Goal: Task Accomplishment & Management: Manage account settings

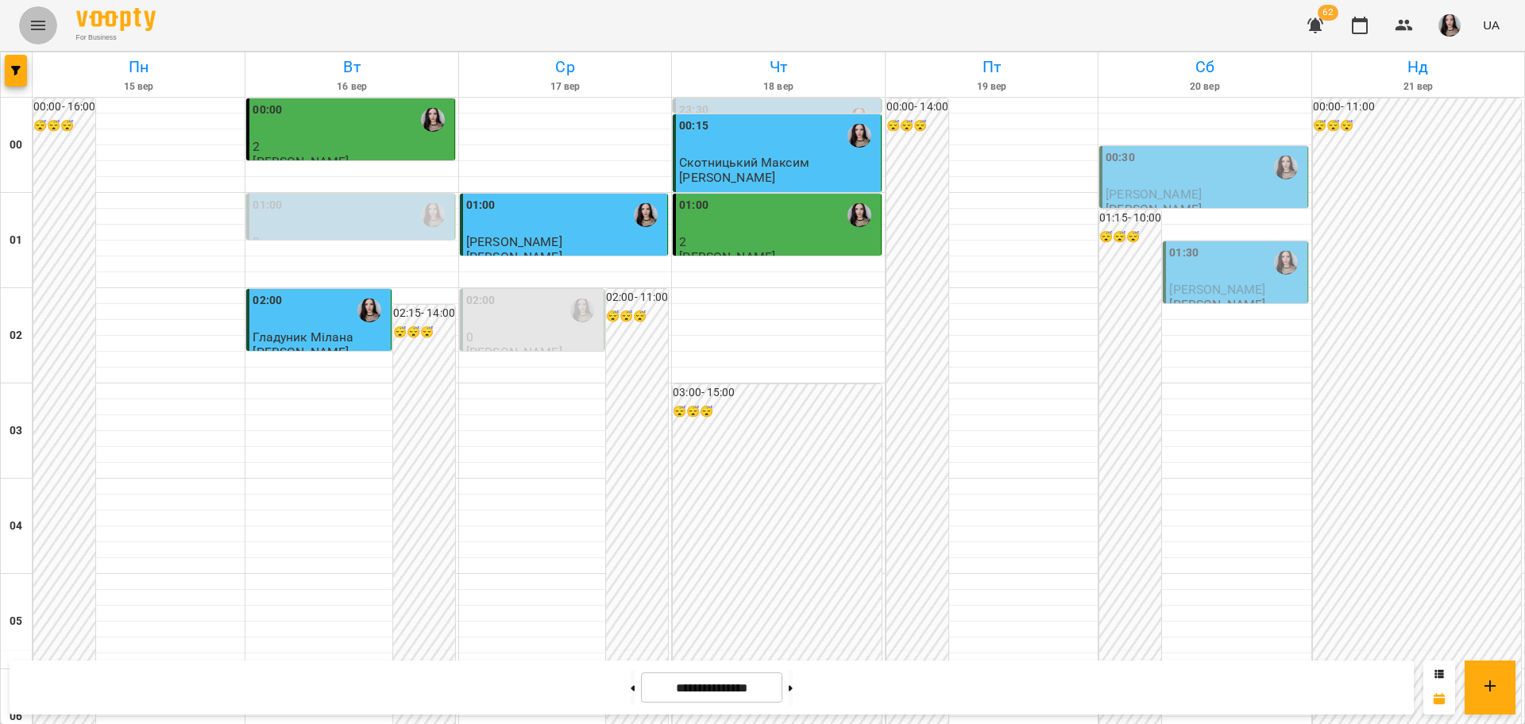
click at [26, 32] on button "Menu" at bounding box center [38, 25] width 38 height 38
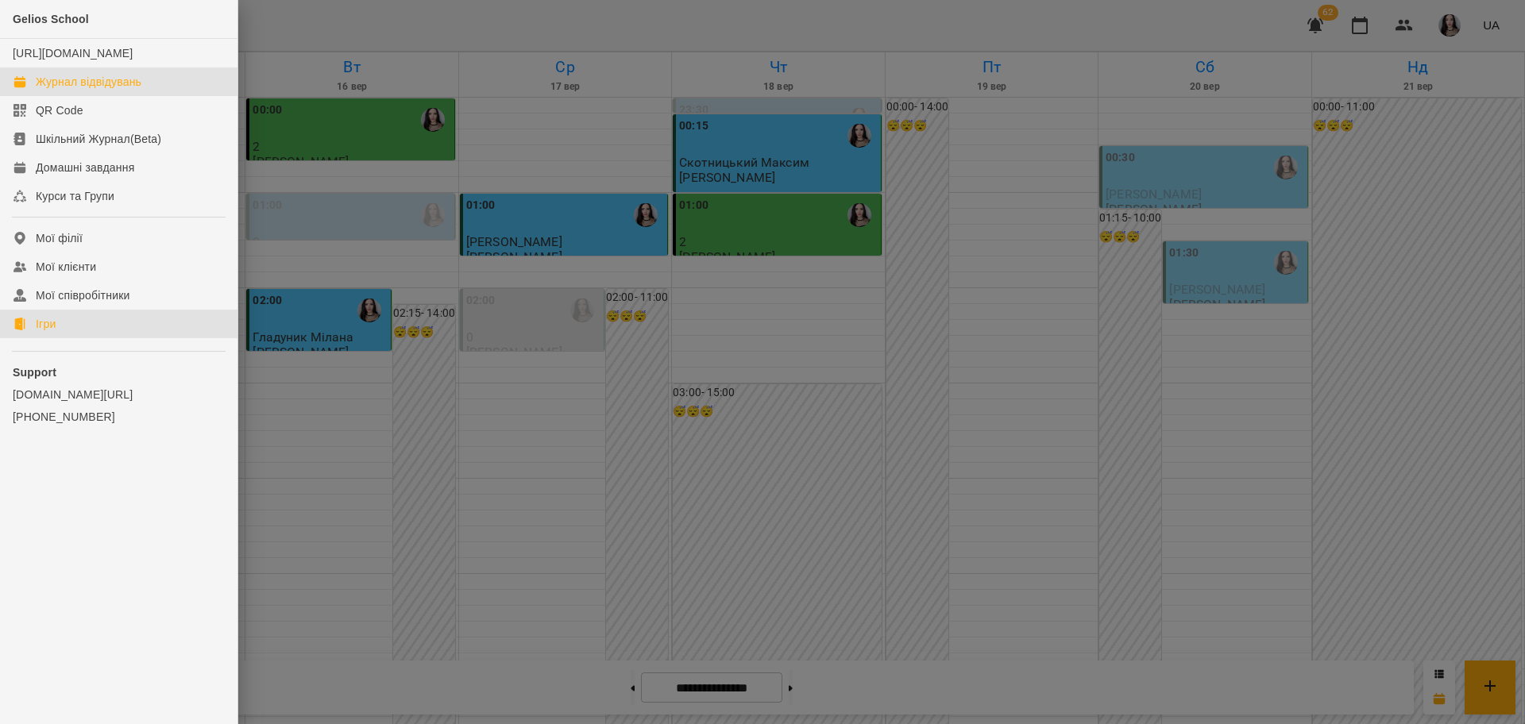
click at [64, 334] on link "Ігри" at bounding box center [118, 324] width 237 height 29
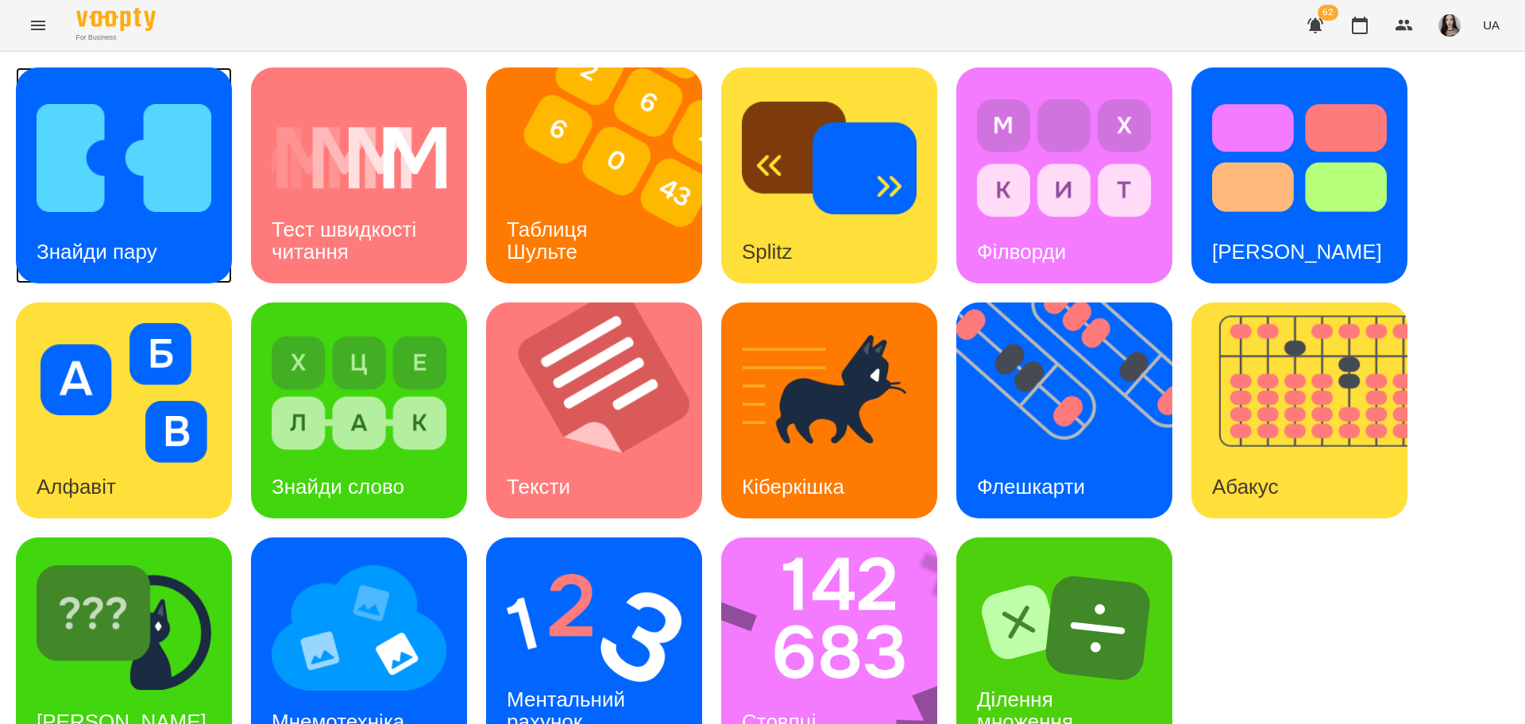
click at [125, 212] on img at bounding box center [124, 158] width 175 height 140
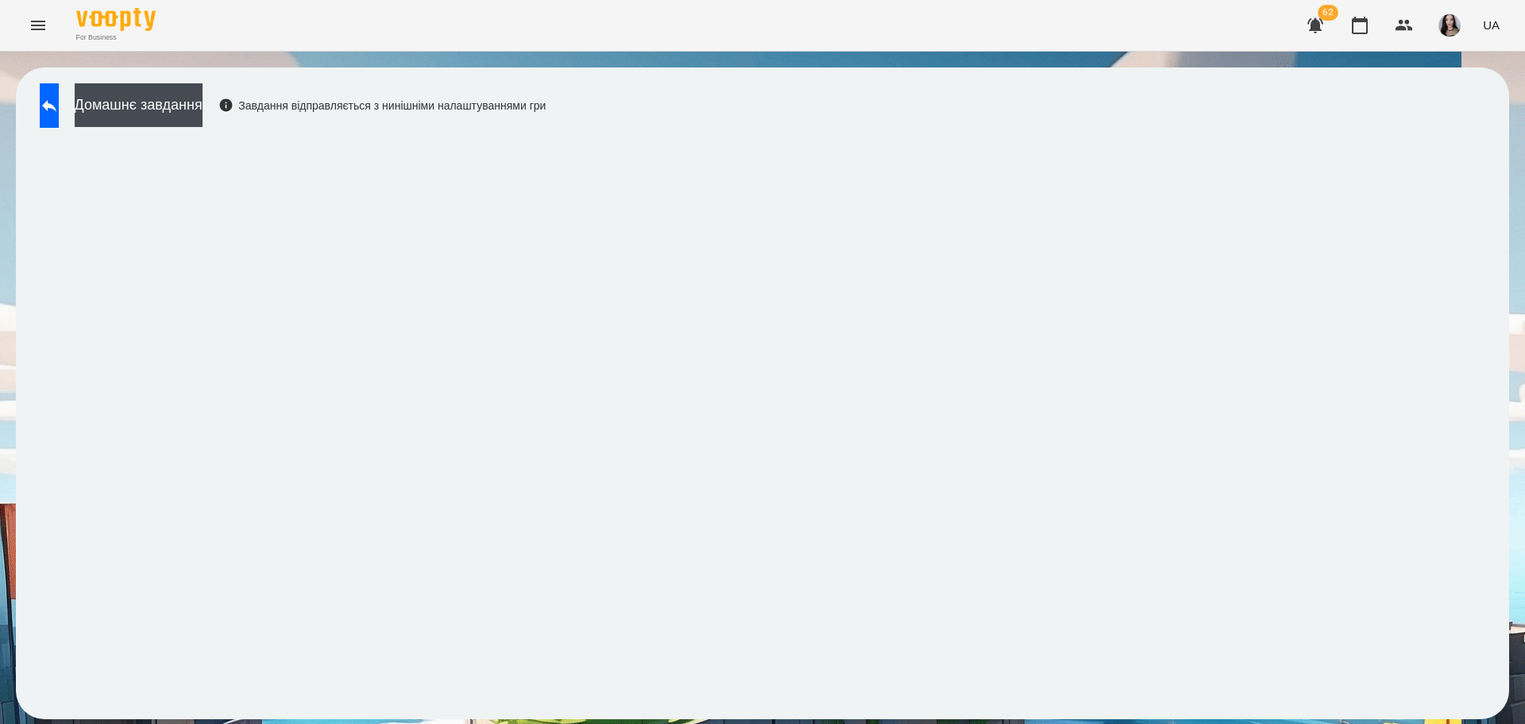
click at [850, 100] on div "Домашнє завдання Завдання відправляється з нинішніми налаштуваннями гри" at bounding box center [762, 393] width 1493 height 652
click at [59, 112] on icon at bounding box center [49, 105] width 19 height 19
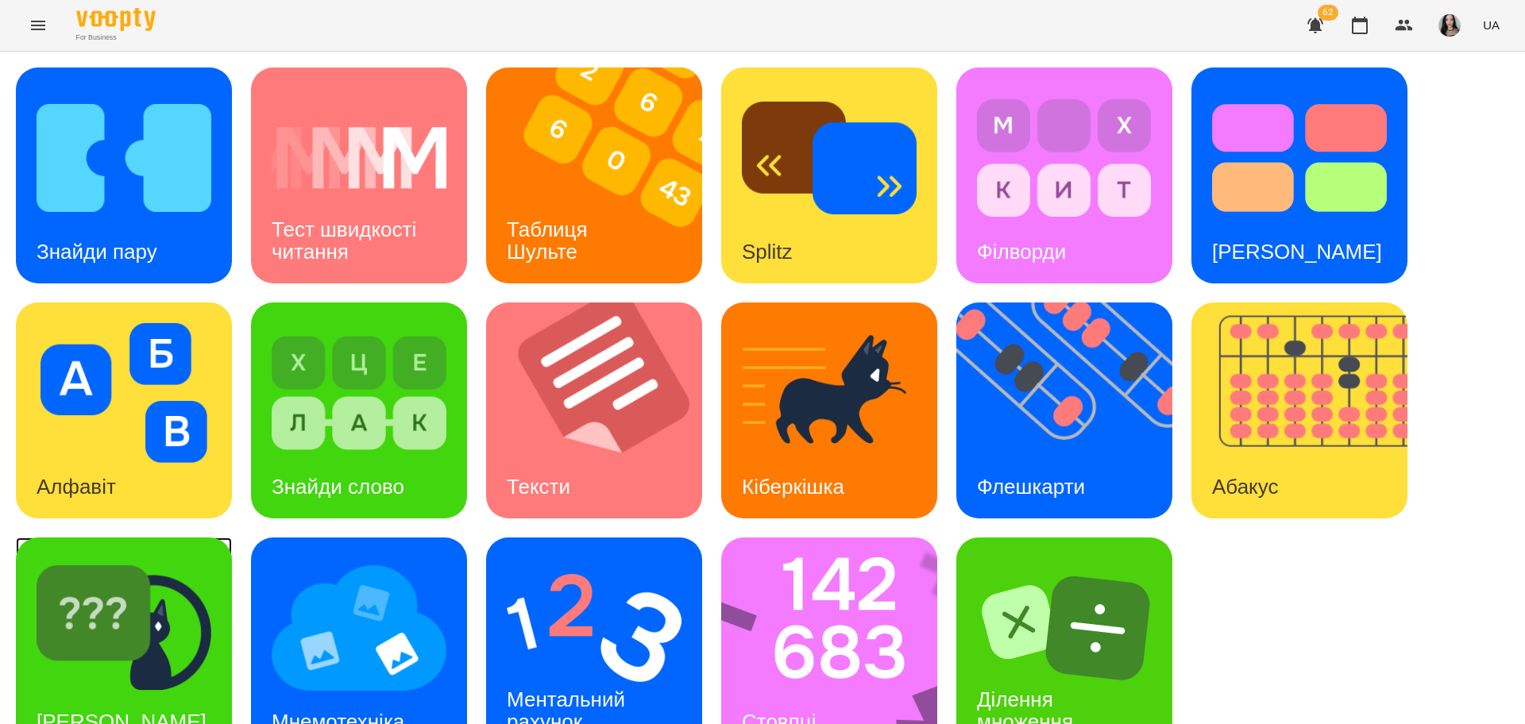
click at [98, 634] on img at bounding box center [124, 628] width 175 height 140
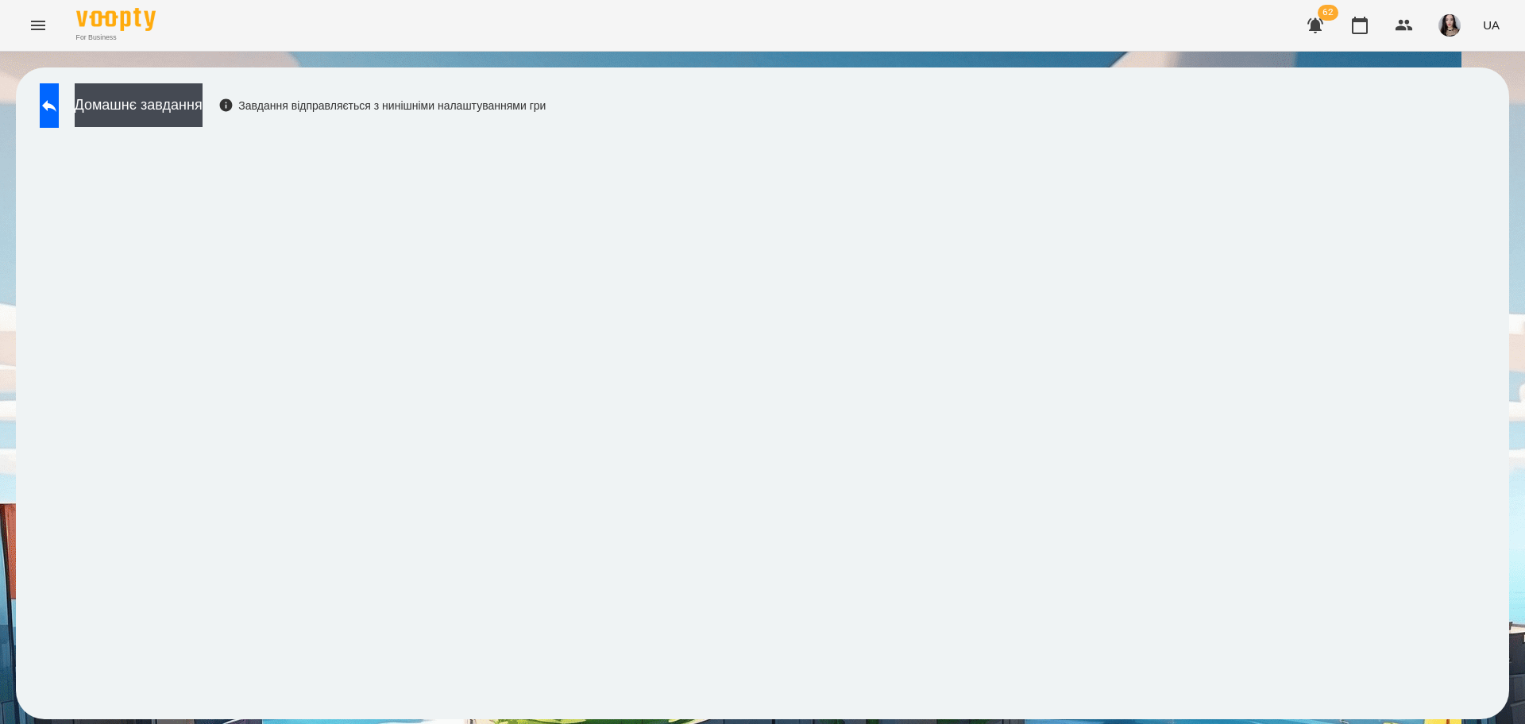
click at [59, 23] on div "For Business 62 UA" at bounding box center [762, 25] width 1525 height 51
click at [43, 23] on icon "Menu" at bounding box center [38, 25] width 19 height 19
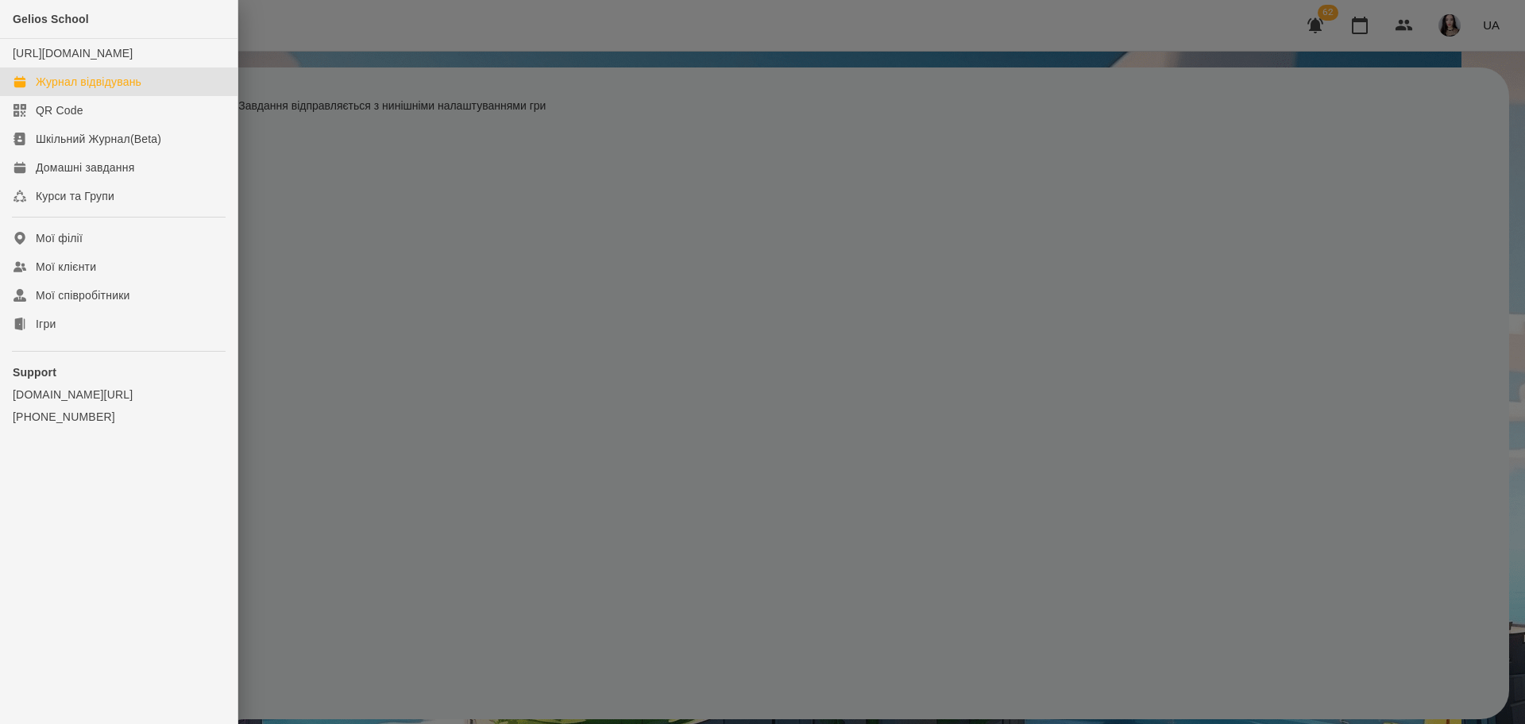
click at [108, 90] on div "Журнал відвідувань" at bounding box center [89, 82] width 106 height 16
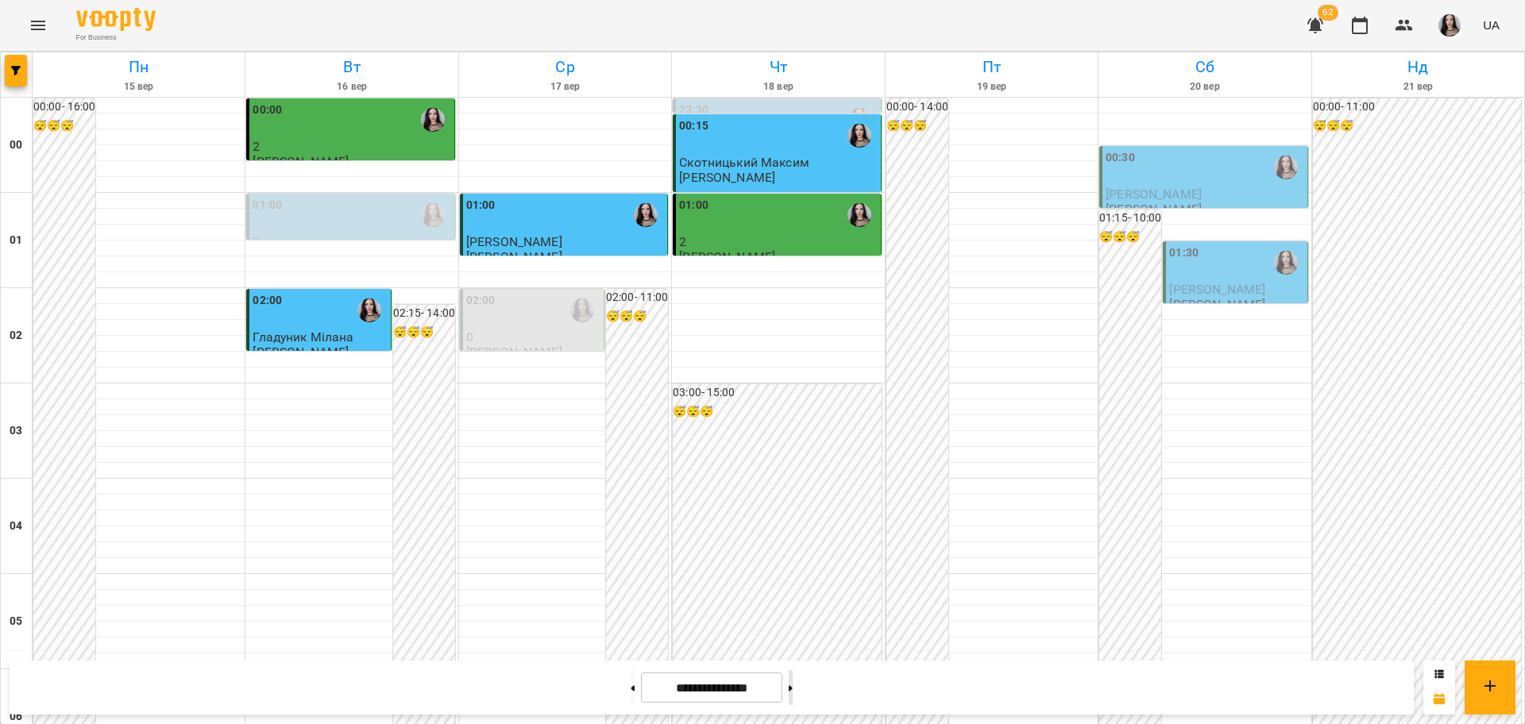
click at [792, 695] on button at bounding box center [790, 687] width 4 height 35
type input "**********"
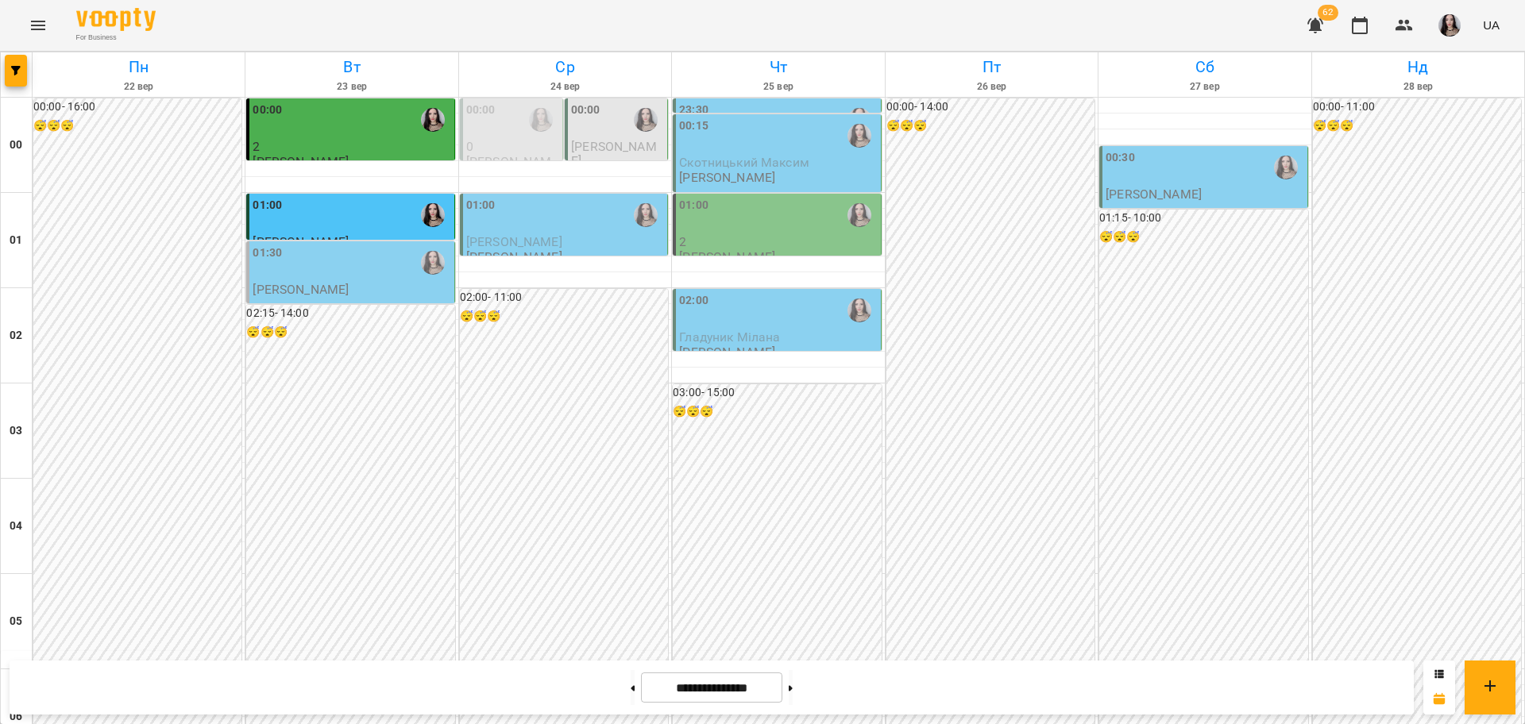
click at [339, 274] on div "01:30" at bounding box center [352, 263] width 198 height 37
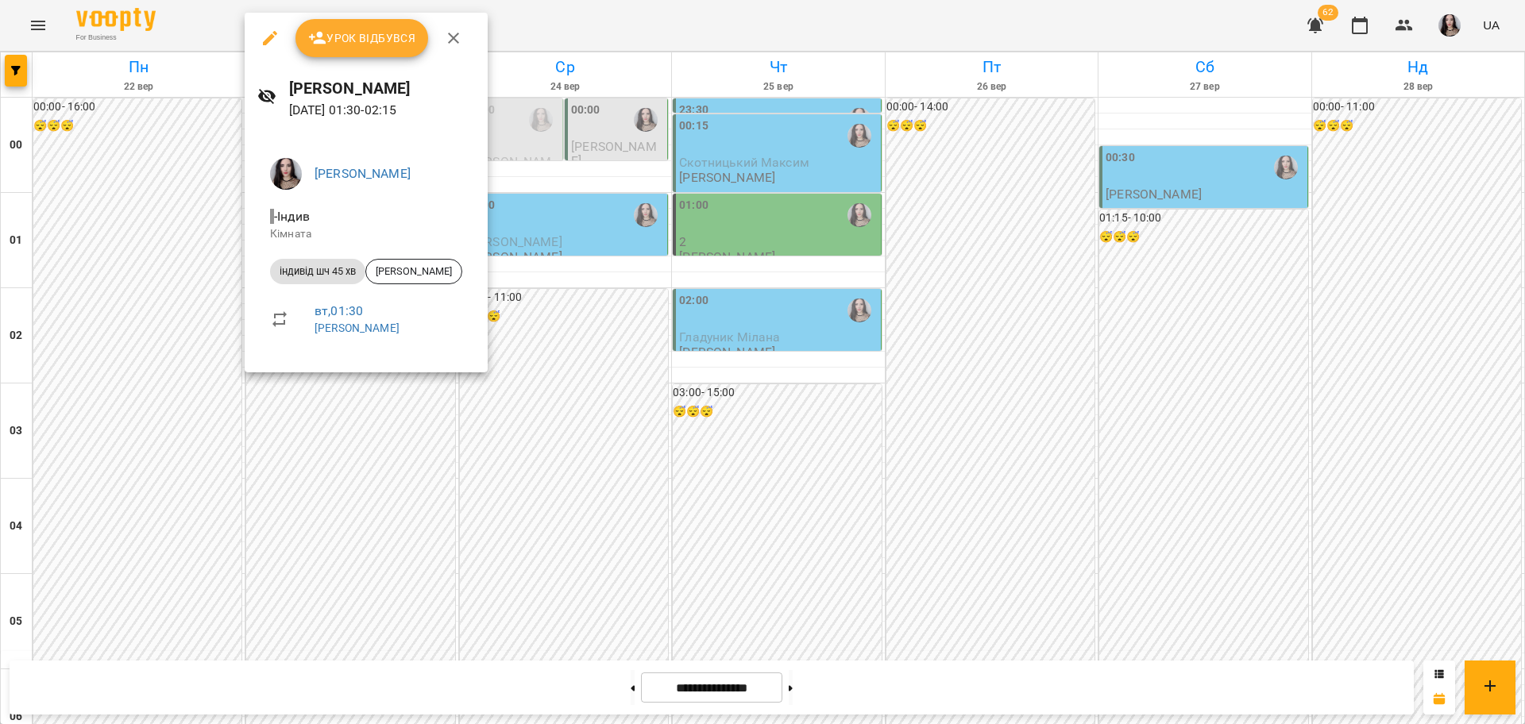
click at [557, 406] on div at bounding box center [762, 362] width 1525 height 724
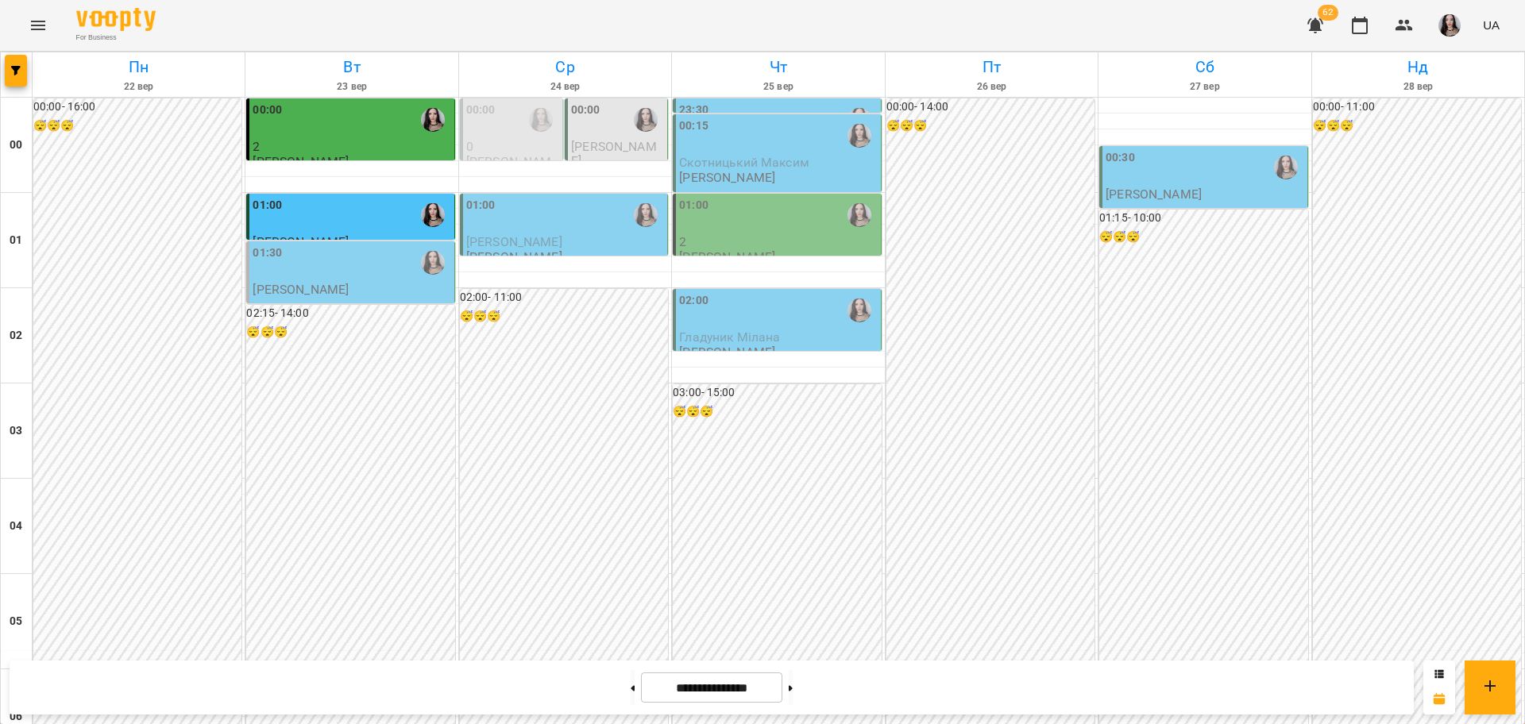
click at [326, 272] on div "01:30" at bounding box center [352, 263] width 198 height 37
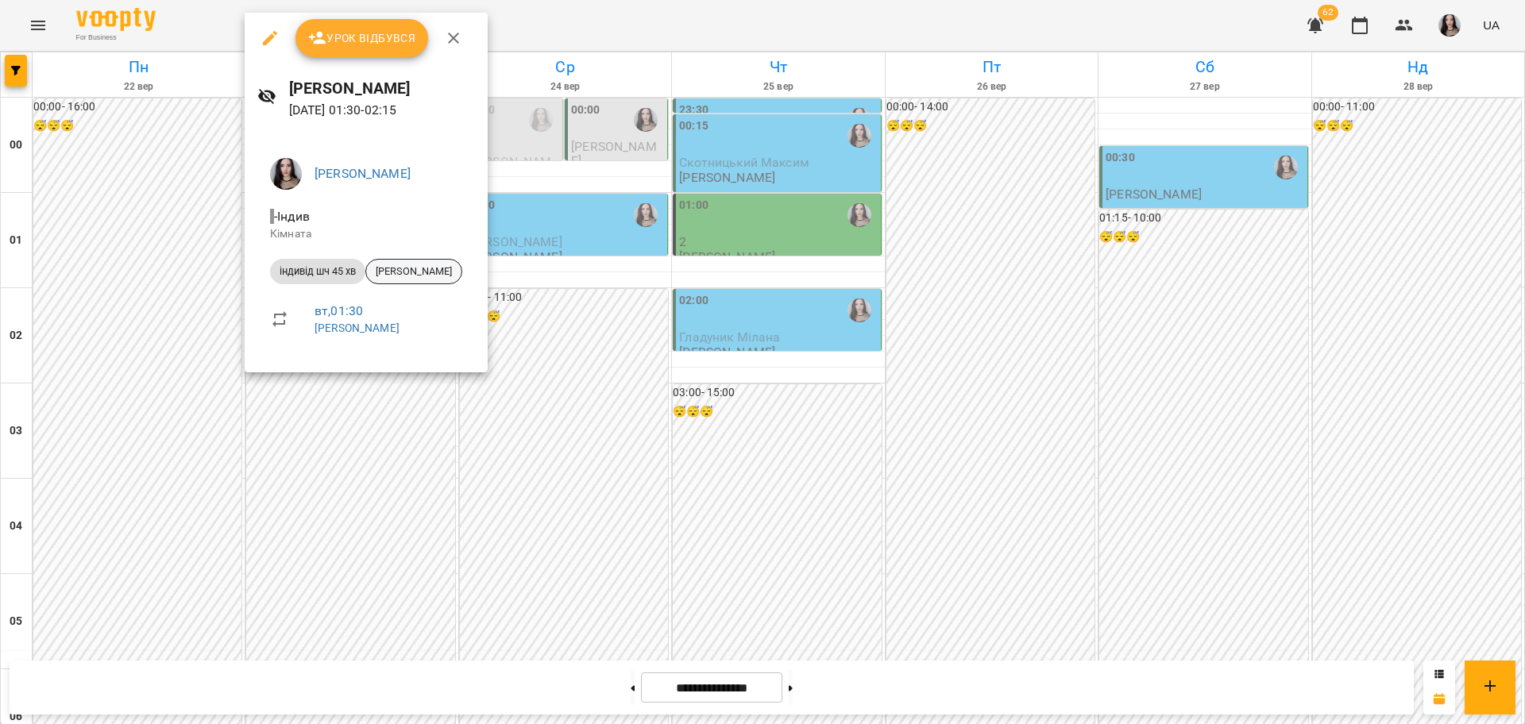
click at [404, 272] on span "[PERSON_NAME]" at bounding box center [413, 271] width 95 height 14
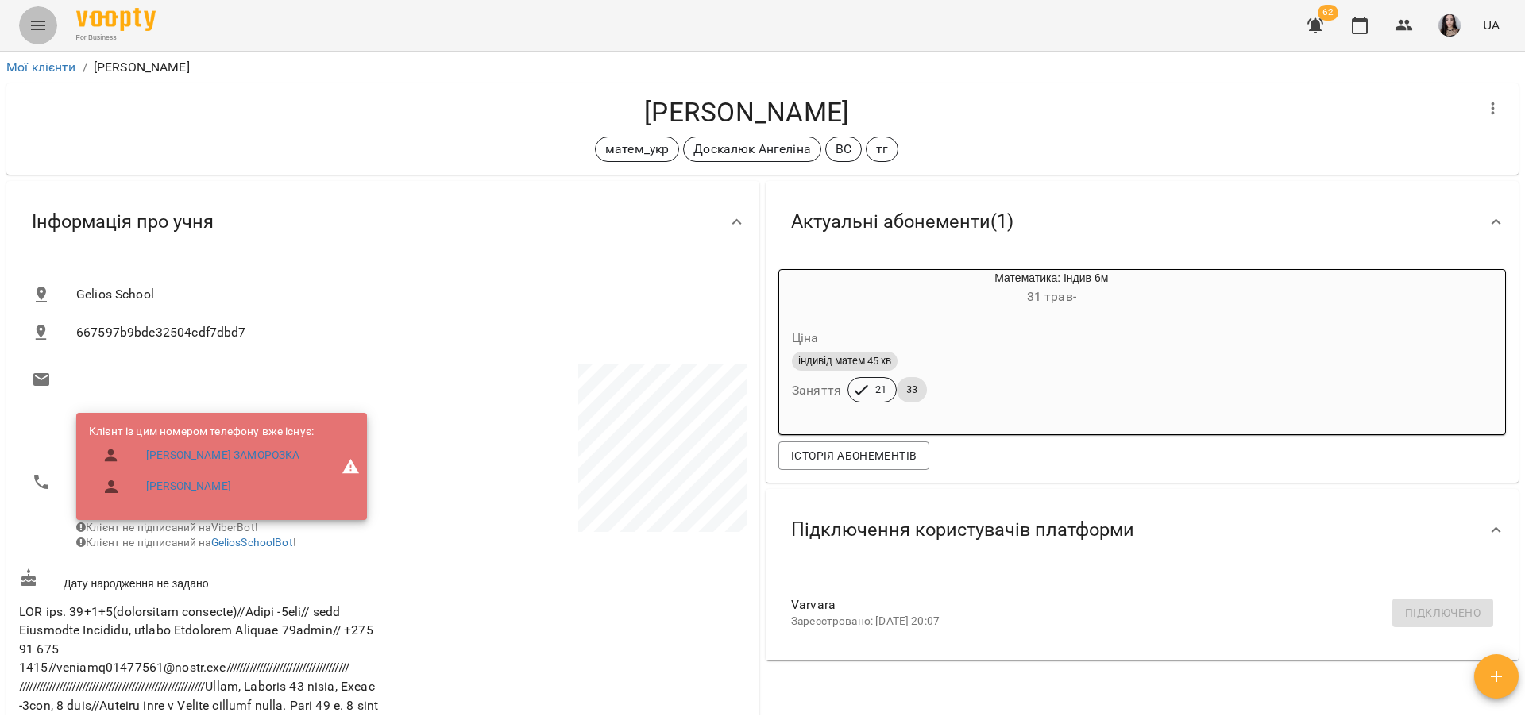
click at [30, 30] on icon "Menu" at bounding box center [38, 25] width 19 height 19
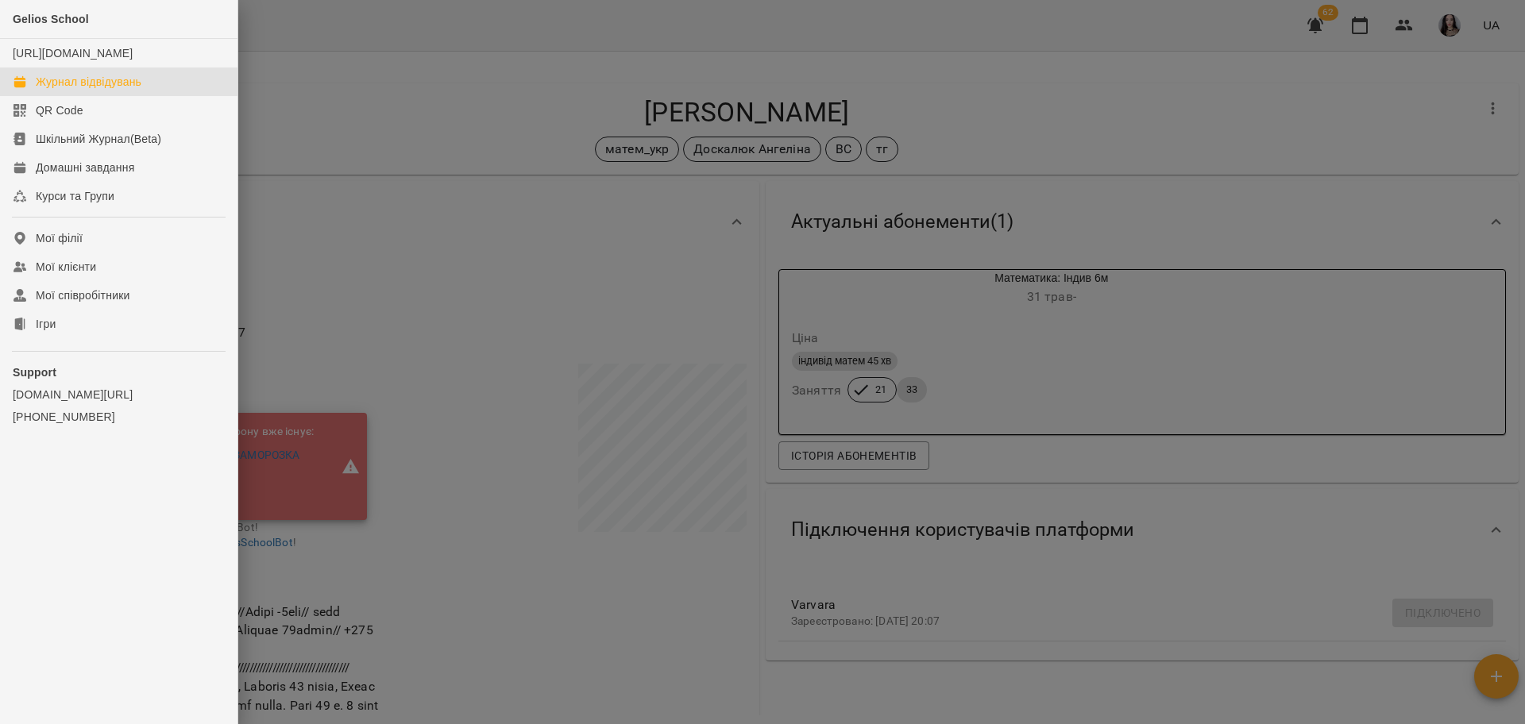
click at [97, 90] on div "Журнал відвідувань" at bounding box center [89, 82] width 106 height 16
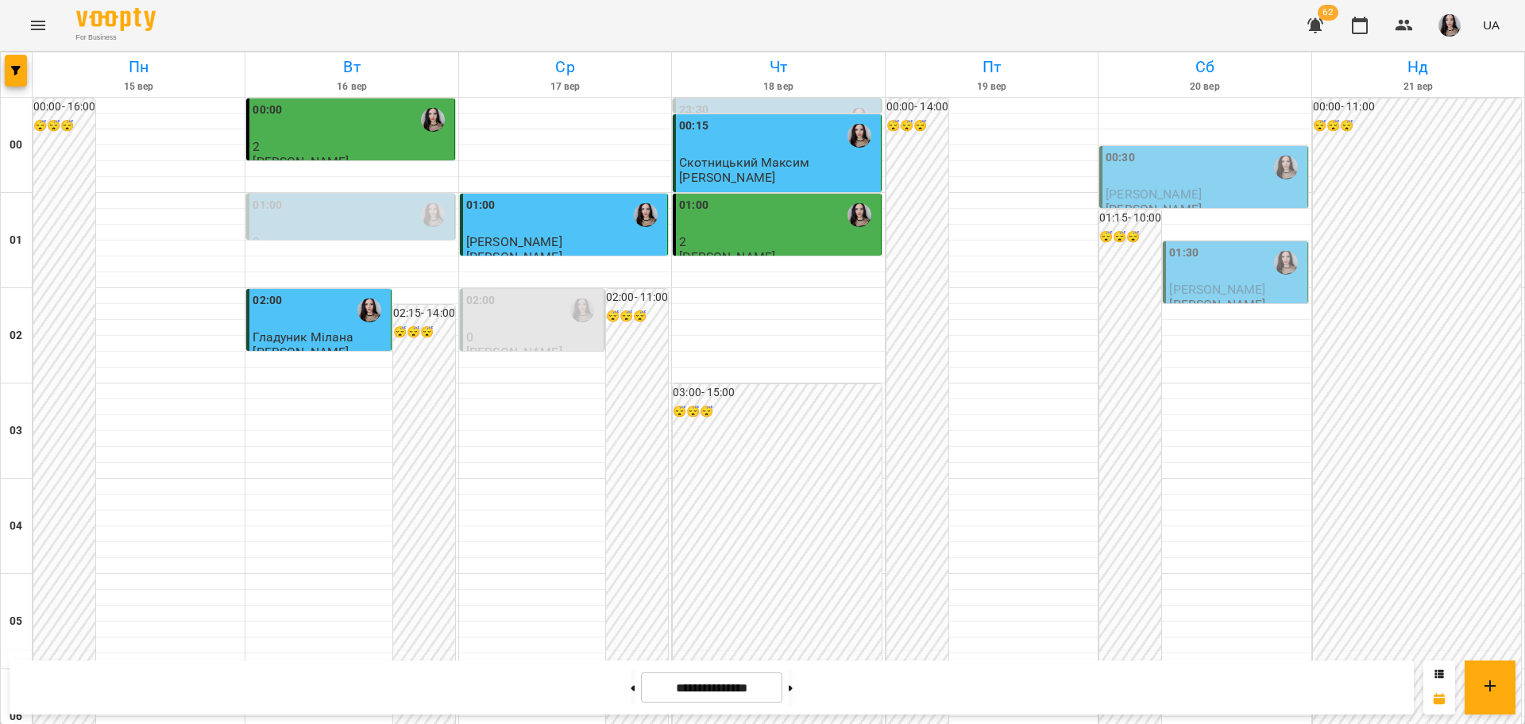
scroll to position [1732, 0]
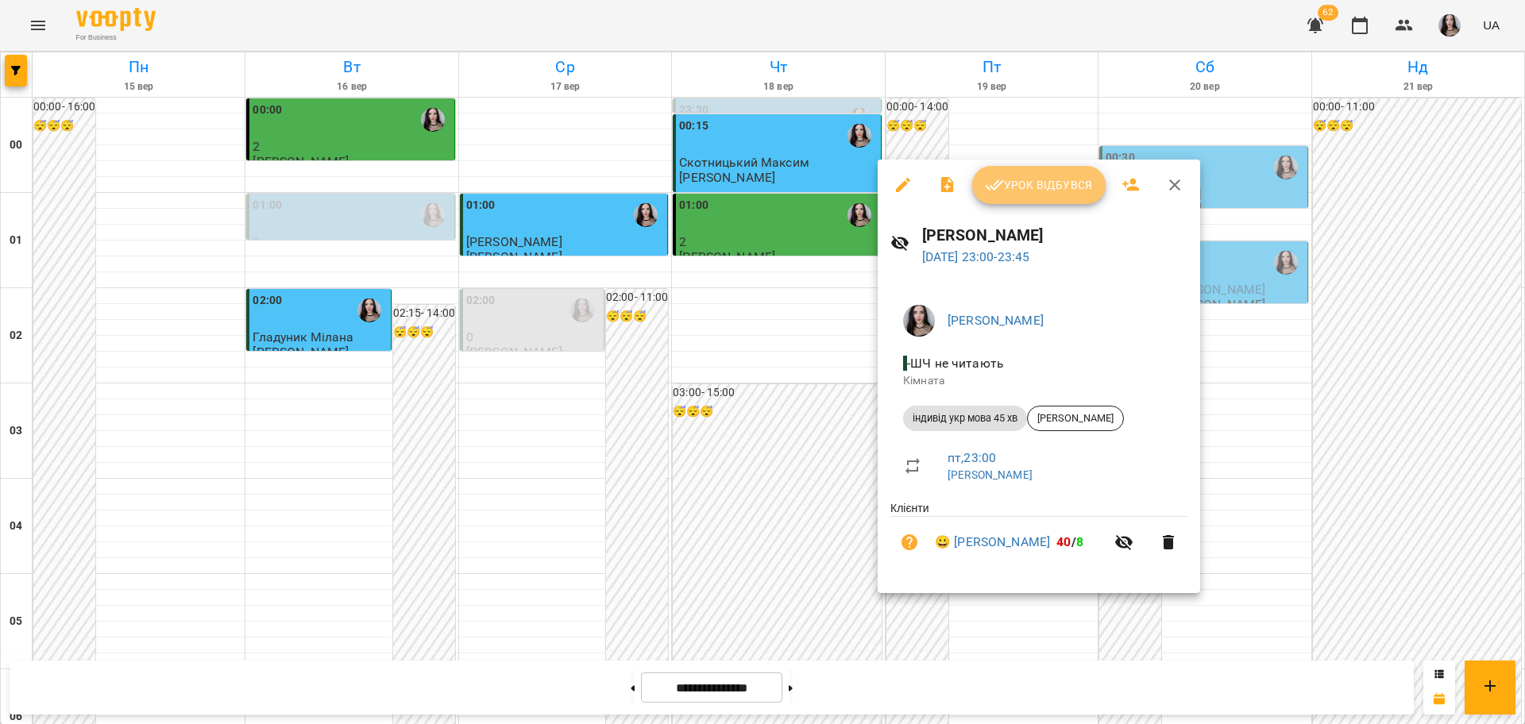
click at [1024, 191] on span "Урок відбувся" at bounding box center [1039, 184] width 108 height 19
